Goal: Task Accomplishment & Management: Manage account settings

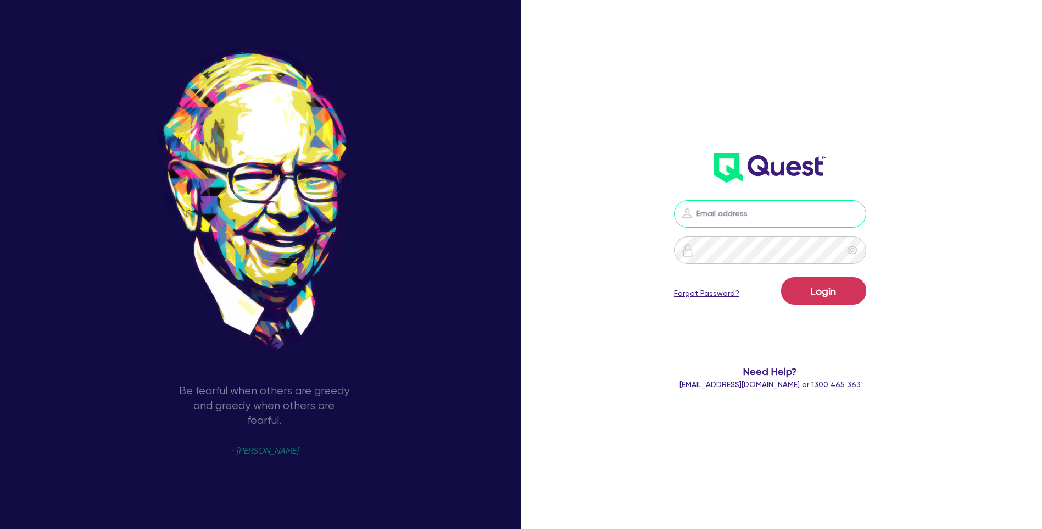
click at [719, 214] on input "email" at bounding box center [770, 213] width 192 height 27
paste input "[PERSON_NAME][EMAIL_ADDRESS][DOMAIN_NAME]"
type input "[PERSON_NAME][EMAIL_ADDRESS][DOMAIN_NAME]"
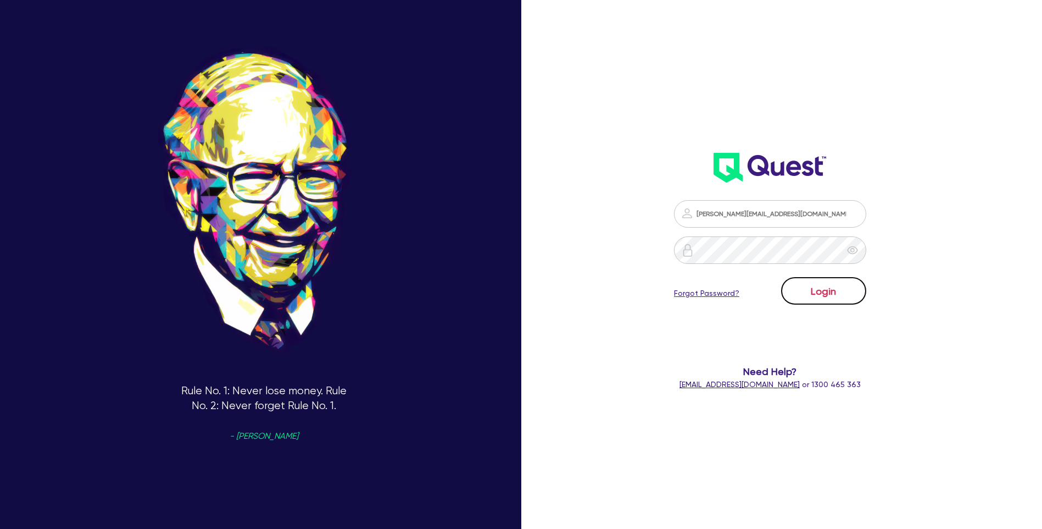
click at [800, 287] on button "Login" at bounding box center [823, 290] width 85 height 27
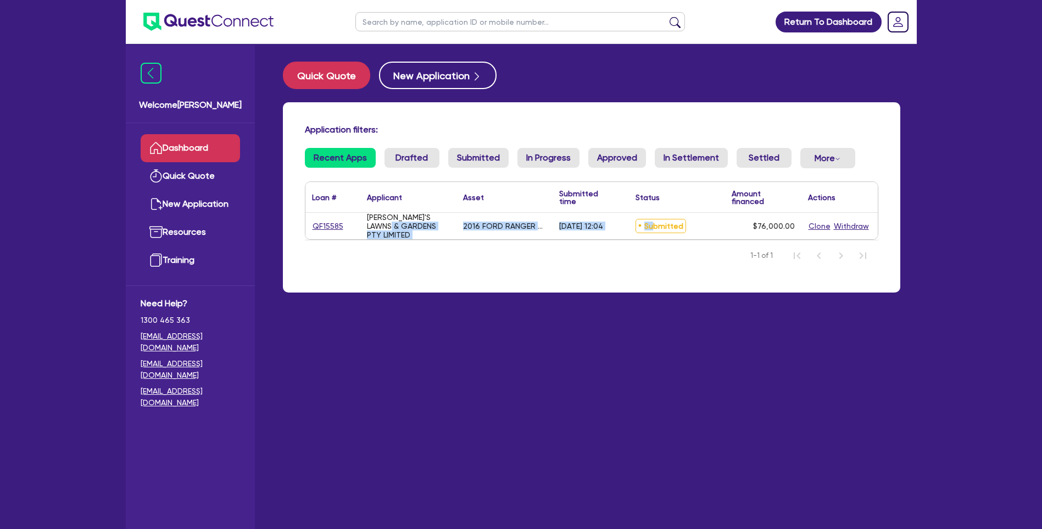
drag, startPoint x: 653, startPoint y: 228, endPoint x: 391, endPoint y: 232, distance: 261.6
click at [391, 232] on div "QF15585 [PERSON_NAME]'S LAWNS & GARDENS PTY LIMITED 2016 FORD RANGER XL PX MKII…" at bounding box center [591, 226] width 573 height 26
drag, startPoint x: 391, startPoint y: 232, endPoint x: 599, endPoint y: 237, distance: 207.7
click at [571, 237] on div "[DATE] 12:04" at bounding box center [591, 226] width 76 height 26
click at [679, 227] on span "Submitted" at bounding box center [661, 226] width 51 height 14
